Goal: Task Accomplishment & Management: Use online tool/utility

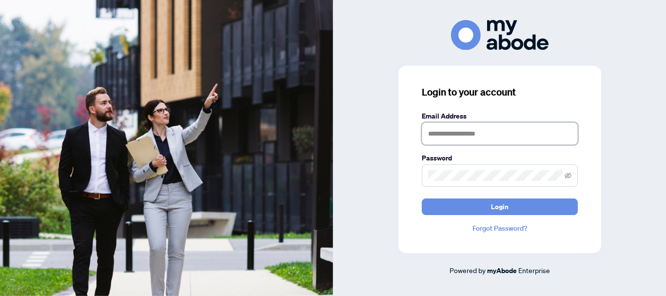
click at [453, 138] on input "text" at bounding box center [500, 133] width 156 height 22
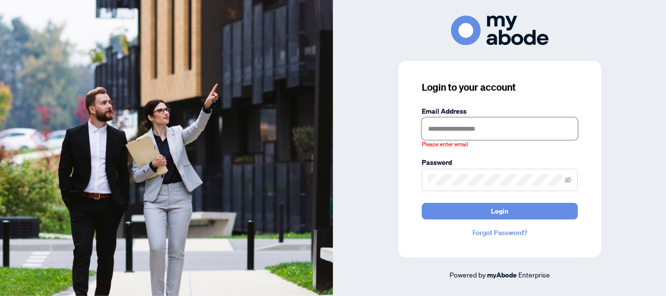
type input "**********"
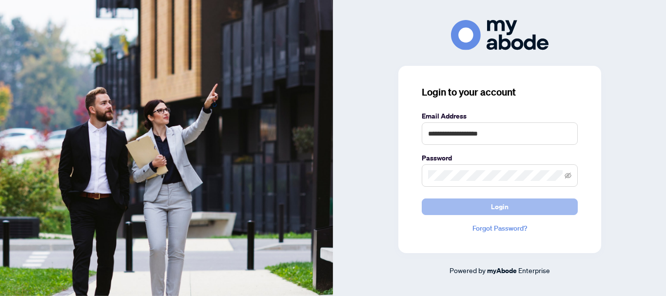
click at [491, 204] on span "Login" at bounding box center [500, 207] width 18 height 16
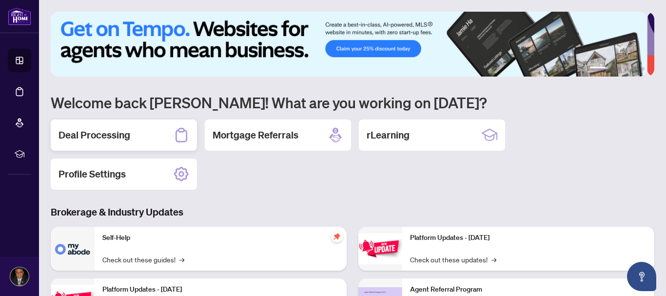
click at [131, 141] on div "Deal Processing" at bounding box center [124, 134] width 146 height 31
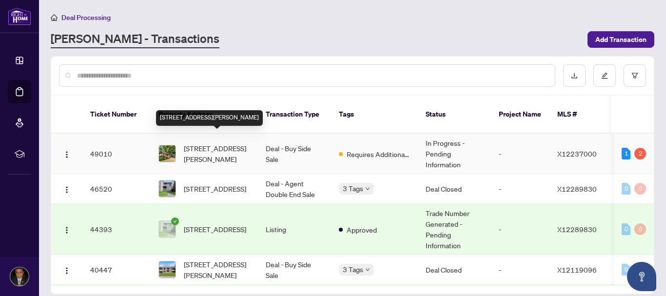
click at [197, 143] on span "599 Donald St, Ottawa, Ontario K1K 1L3, Canada" at bounding box center [217, 153] width 66 height 21
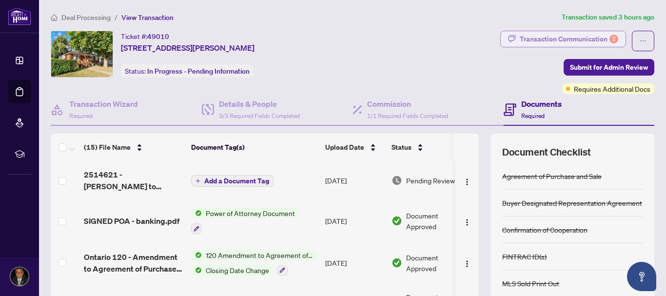
click at [523, 46] on div "Transaction Communication 2" at bounding box center [569, 39] width 99 height 16
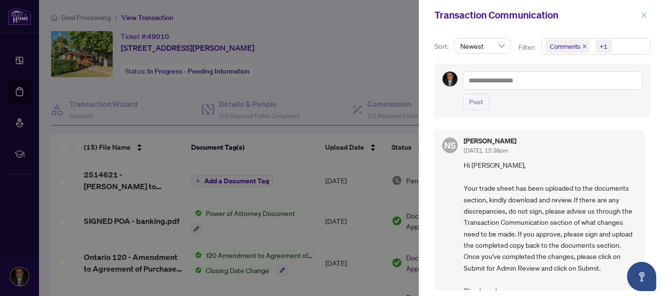
click at [645, 13] on icon "close" at bounding box center [644, 15] width 7 height 7
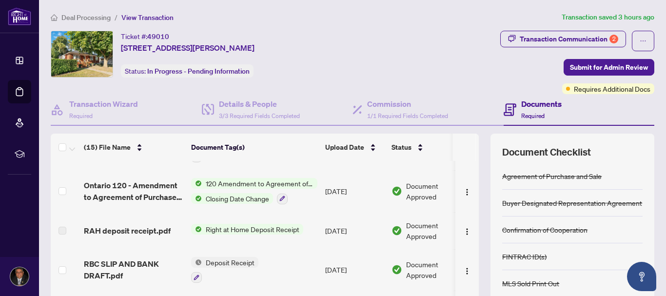
scroll to position [78, 0]
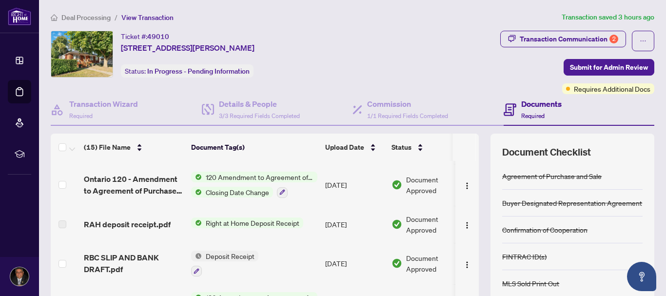
click at [266, 221] on span "Right at Home Deposit Receipt" at bounding box center [252, 222] width 101 height 11
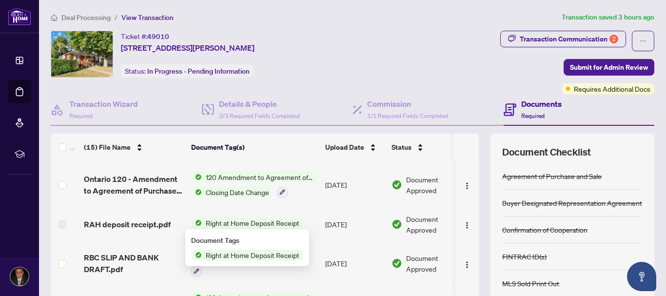
click at [266, 221] on span "Right at Home Deposit Receipt" at bounding box center [252, 222] width 101 height 11
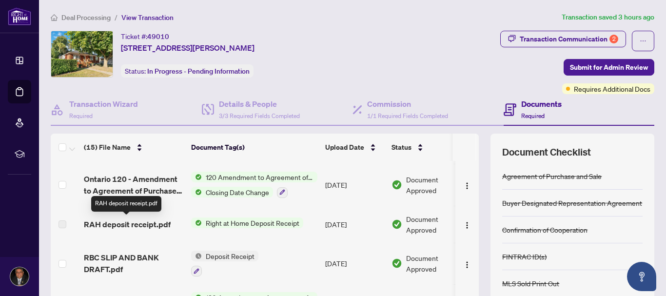
click at [167, 223] on span "RAH deposit receipt.pdf" at bounding box center [127, 224] width 87 height 12
click at [207, 235] on td "Right at Home Deposit Receipt" at bounding box center [254, 224] width 134 height 37
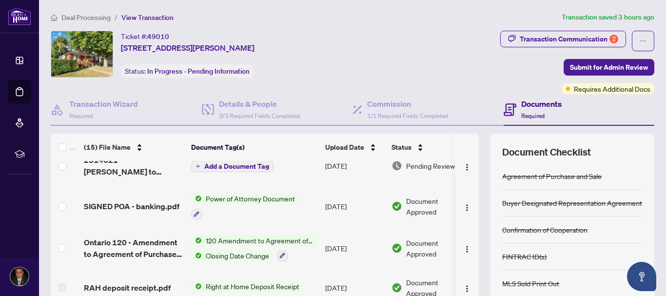
scroll to position [0, 0]
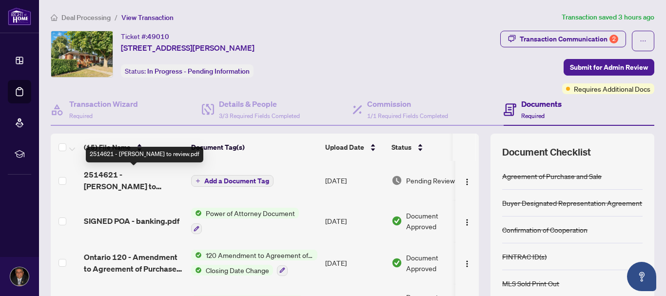
click at [122, 177] on span "2514621 - TS Karim to review.pdf" at bounding box center [133, 180] width 99 height 23
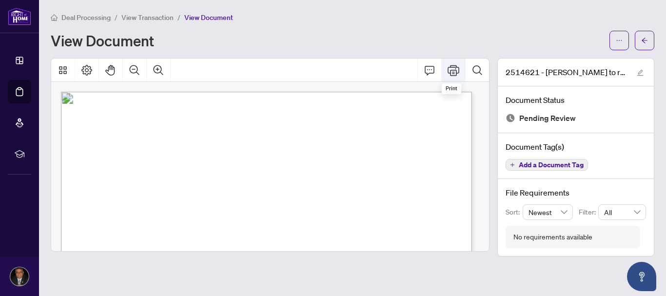
click at [454, 66] on icon "Print" at bounding box center [454, 70] width 12 height 12
click at [644, 39] on icon "arrow-left" at bounding box center [644, 40] width 7 height 7
